Goal: Entertainment & Leisure: Browse casually

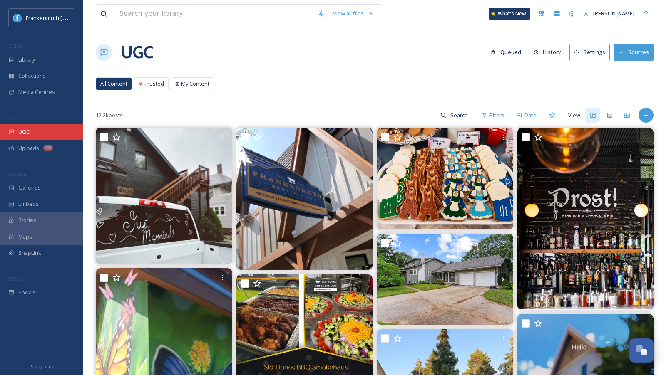
click at [54, 131] on div "UGC" at bounding box center [41, 132] width 83 height 16
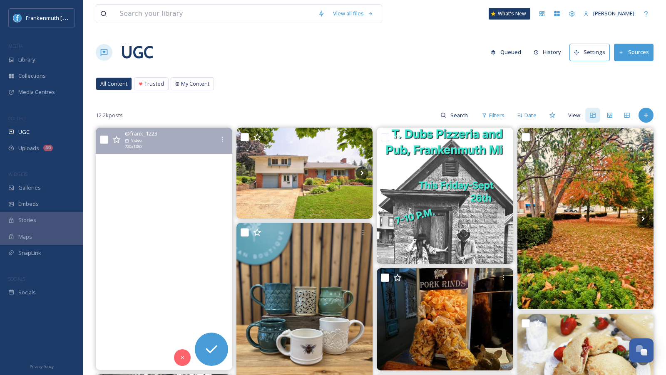
scroll to position [56, 0]
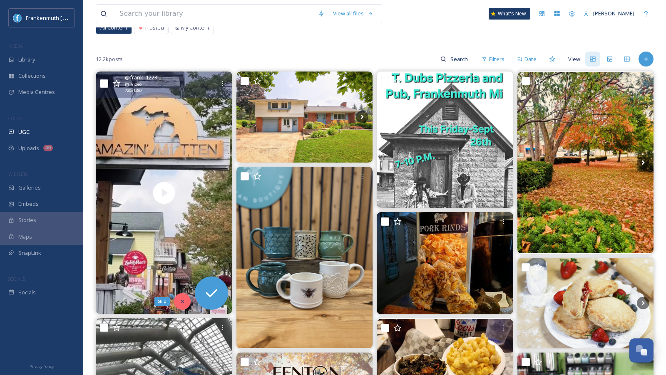
click at [184, 299] on icon at bounding box center [182, 302] width 6 height 6
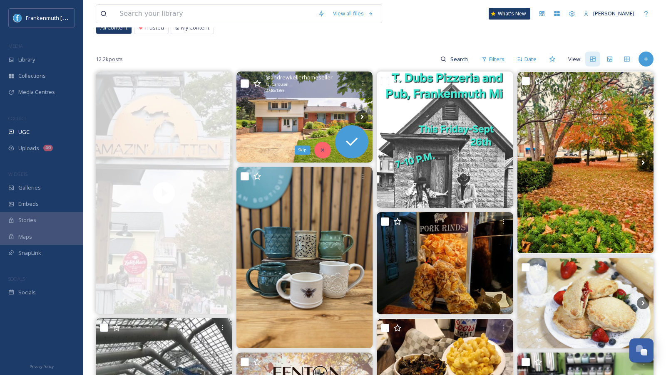
click at [322, 149] on icon at bounding box center [322, 150] width 3 height 3
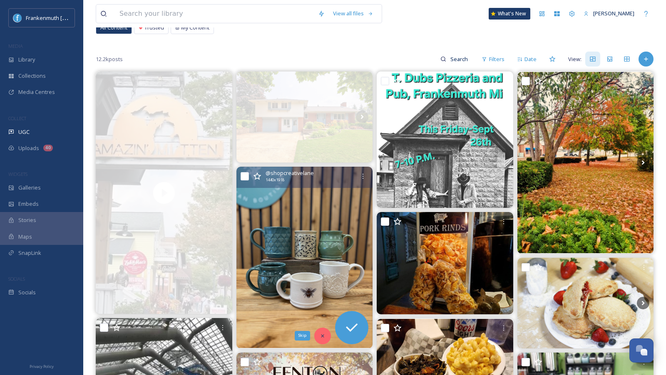
click at [326, 337] on div "Skip" at bounding box center [322, 336] width 17 height 17
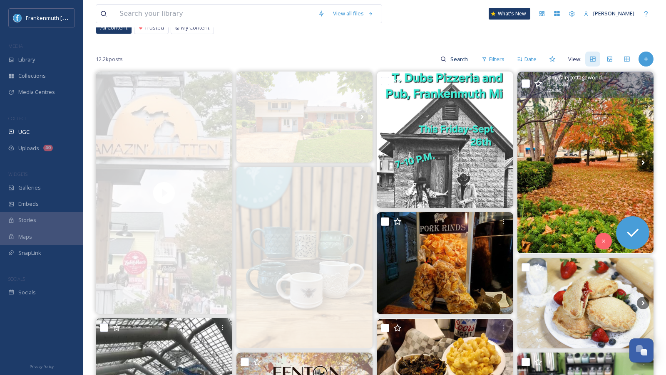
click at [552, 158] on img at bounding box center [585, 163] width 136 height 182
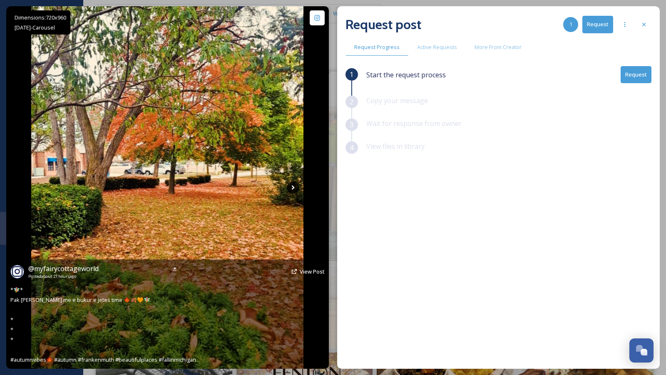
click at [293, 185] on icon at bounding box center [293, 187] width 12 height 12
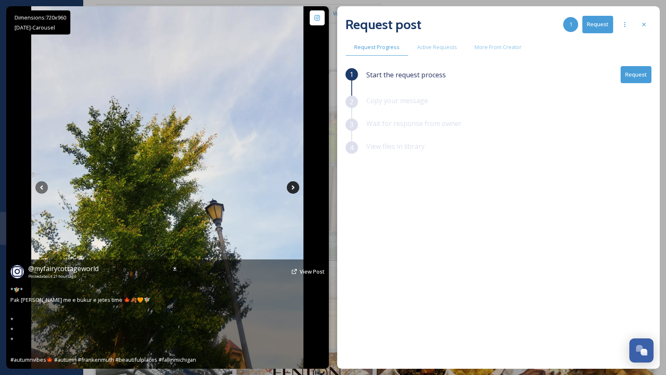
click at [293, 185] on icon at bounding box center [293, 187] width 12 height 12
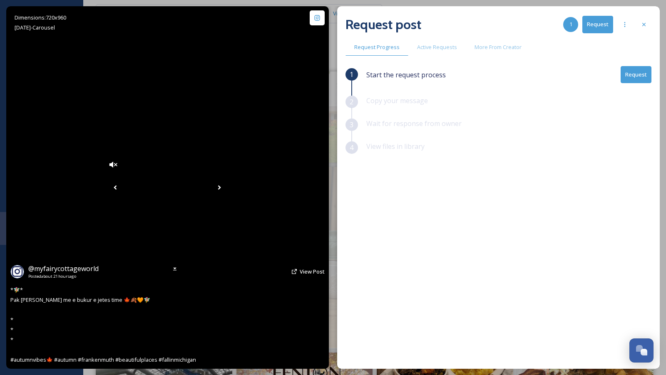
click at [226, 189] on icon at bounding box center [219, 187] width 12 height 12
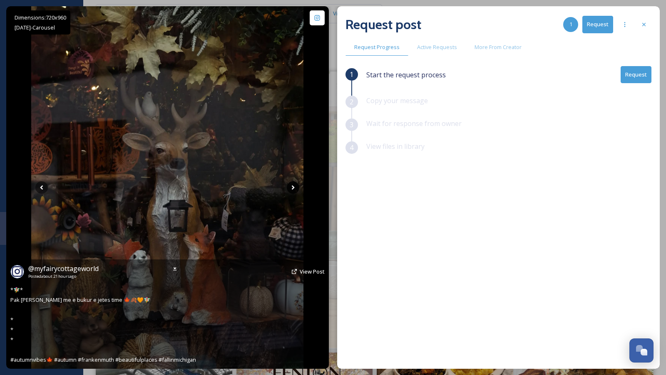
click at [289, 189] on icon at bounding box center [293, 187] width 12 height 12
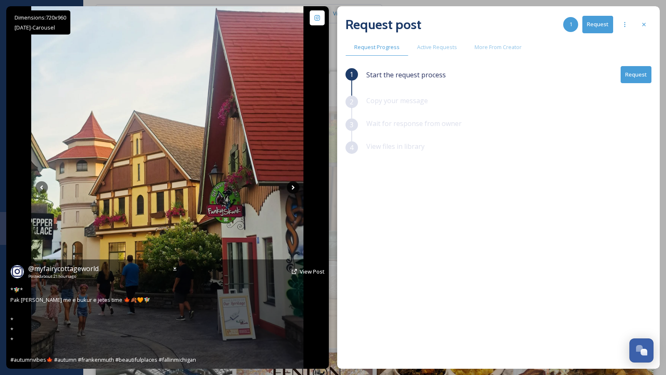
click at [289, 189] on icon at bounding box center [293, 187] width 12 height 12
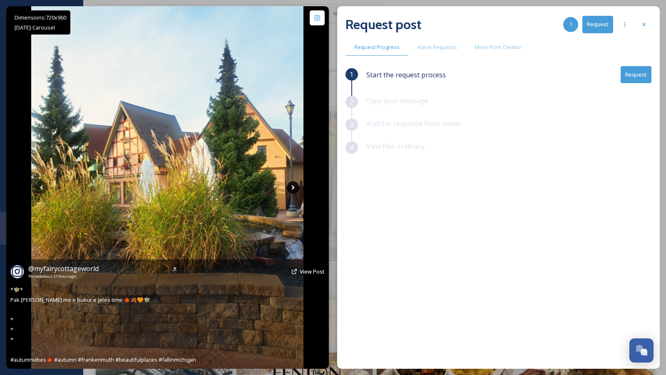
click at [289, 189] on icon at bounding box center [293, 187] width 12 height 12
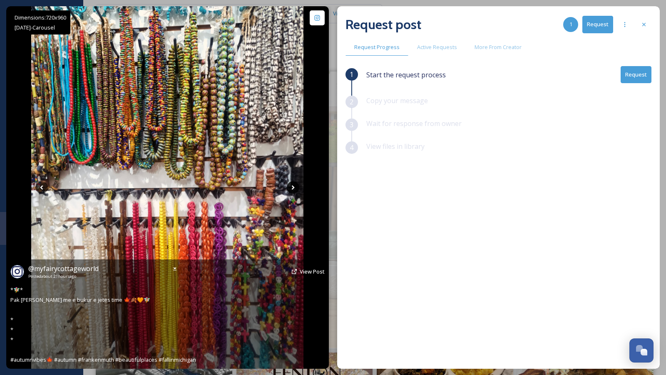
click at [289, 189] on icon at bounding box center [293, 187] width 12 height 12
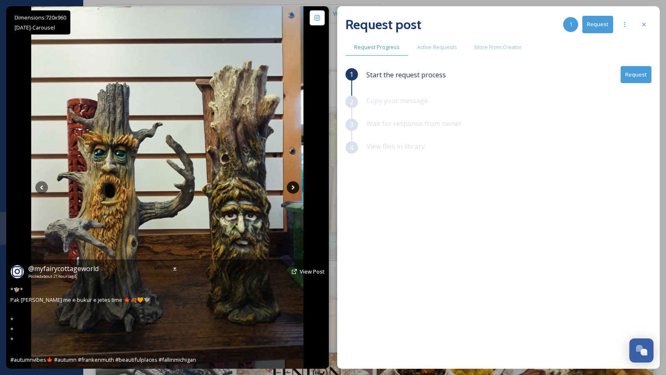
click at [289, 189] on icon at bounding box center [293, 187] width 12 height 12
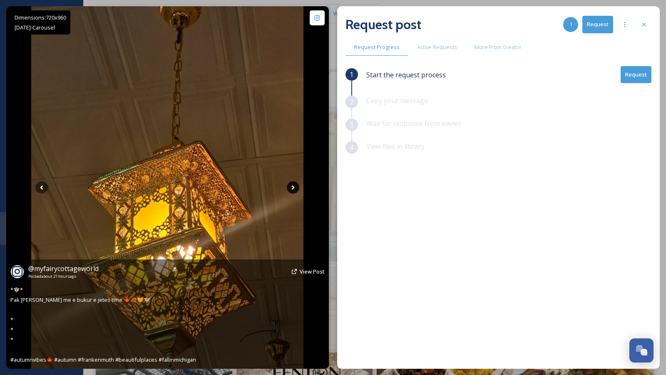
click at [289, 189] on icon at bounding box center [293, 187] width 12 height 12
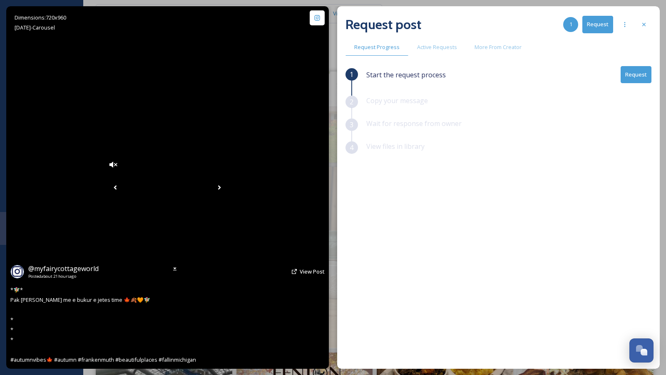
click at [226, 189] on icon at bounding box center [219, 187] width 12 height 12
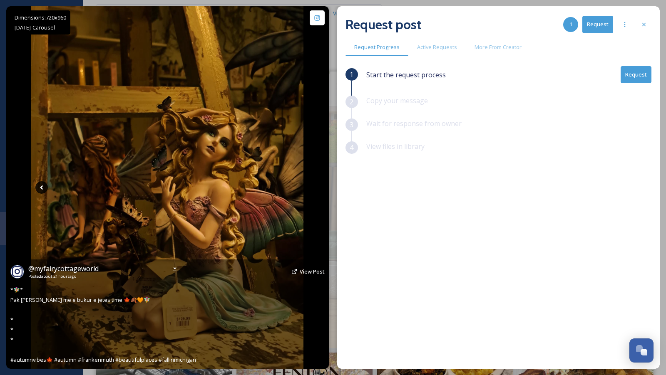
click at [45, 189] on icon at bounding box center [41, 187] width 12 height 12
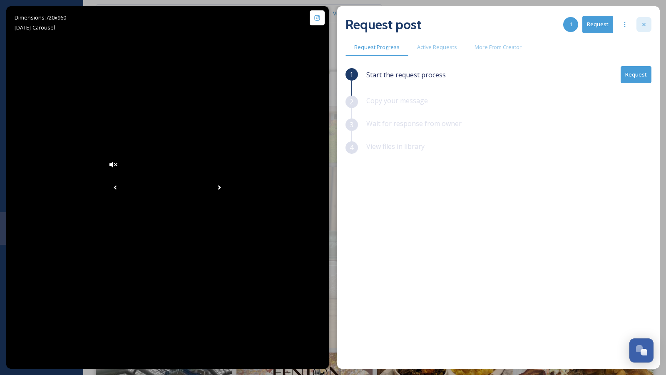
click at [644, 25] on icon at bounding box center [643, 24] width 3 height 3
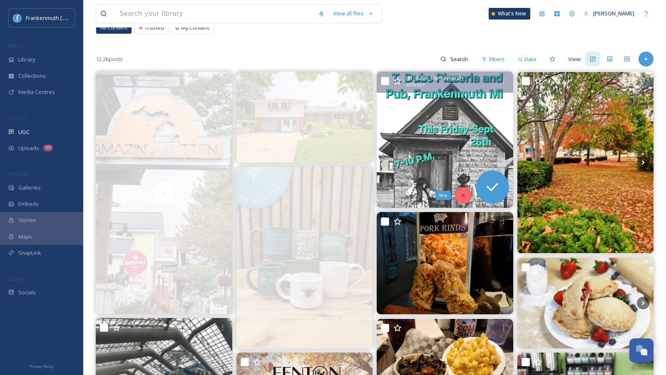
click at [462, 196] on icon at bounding box center [463, 196] width 6 height 6
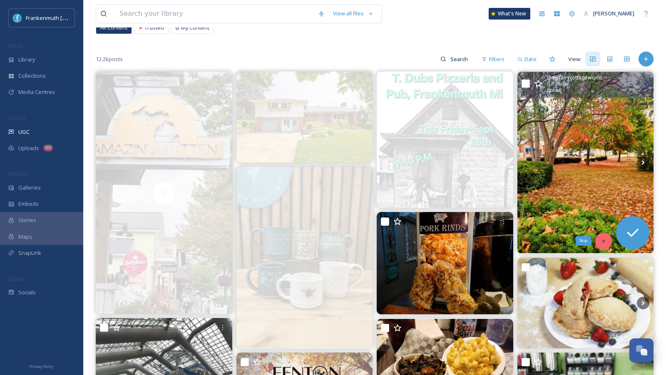
click at [608, 241] on div "Skip" at bounding box center [603, 241] width 17 height 17
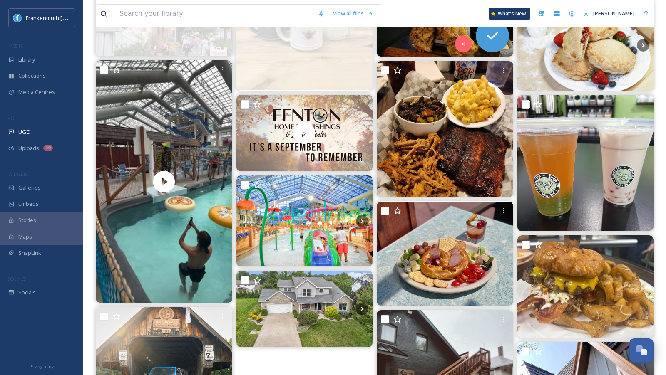
scroll to position [345, 0]
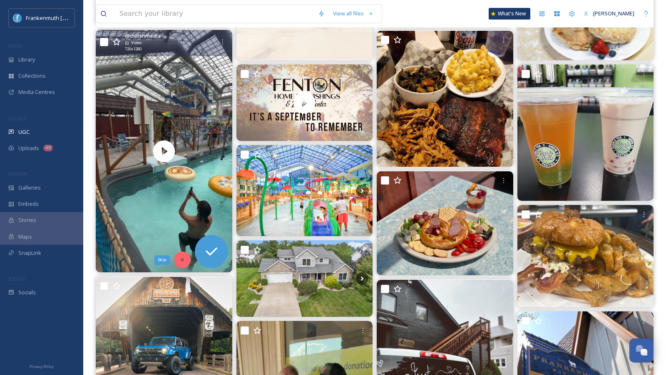
click at [182, 257] on icon at bounding box center [182, 260] width 6 height 6
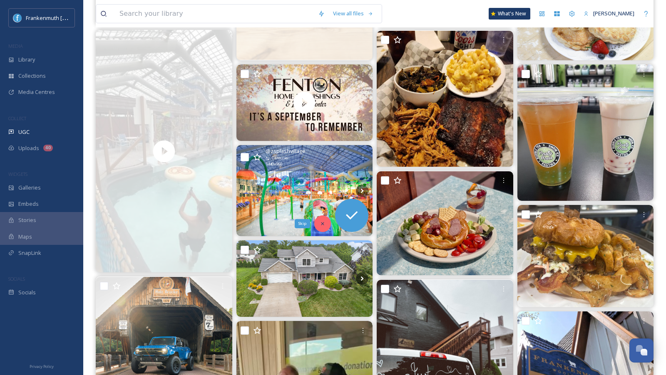
click at [323, 227] on div "Skip" at bounding box center [322, 224] width 17 height 17
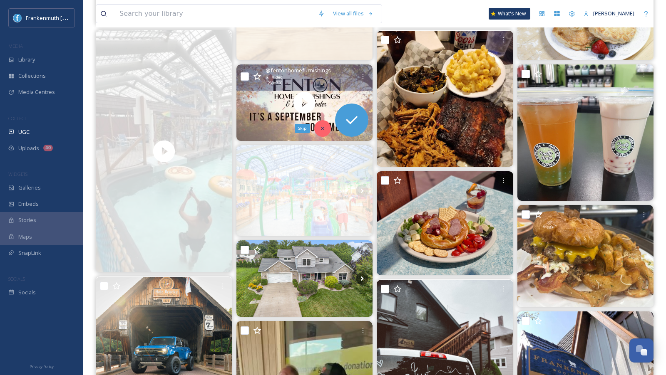
click at [322, 126] on icon at bounding box center [323, 129] width 6 height 6
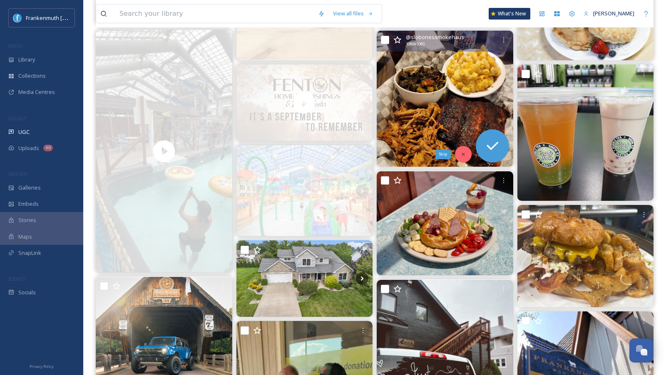
click at [462, 157] on div "Skip" at bounding box center [463, 154] width 17 height 17
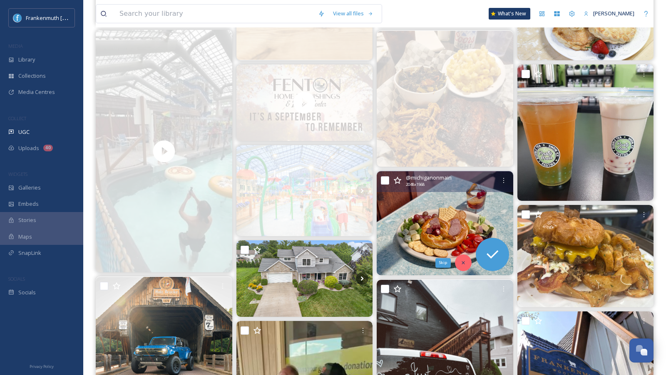
click at [468, 263] on div "Skip" at bounding box center [463, 263] width 17 height 17
